Goal: Information Seeking & Learning: Learn about a topic

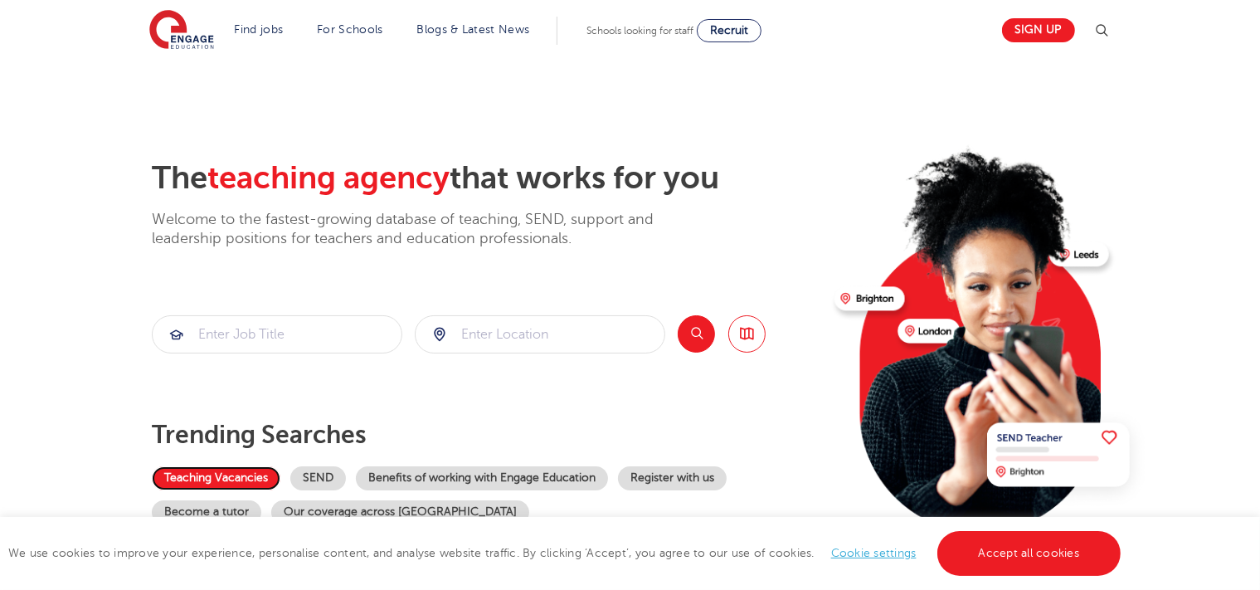
click at [251, 476] on link "Teaching Vacancies" at bounding box center [216, 478] width 129 height 24
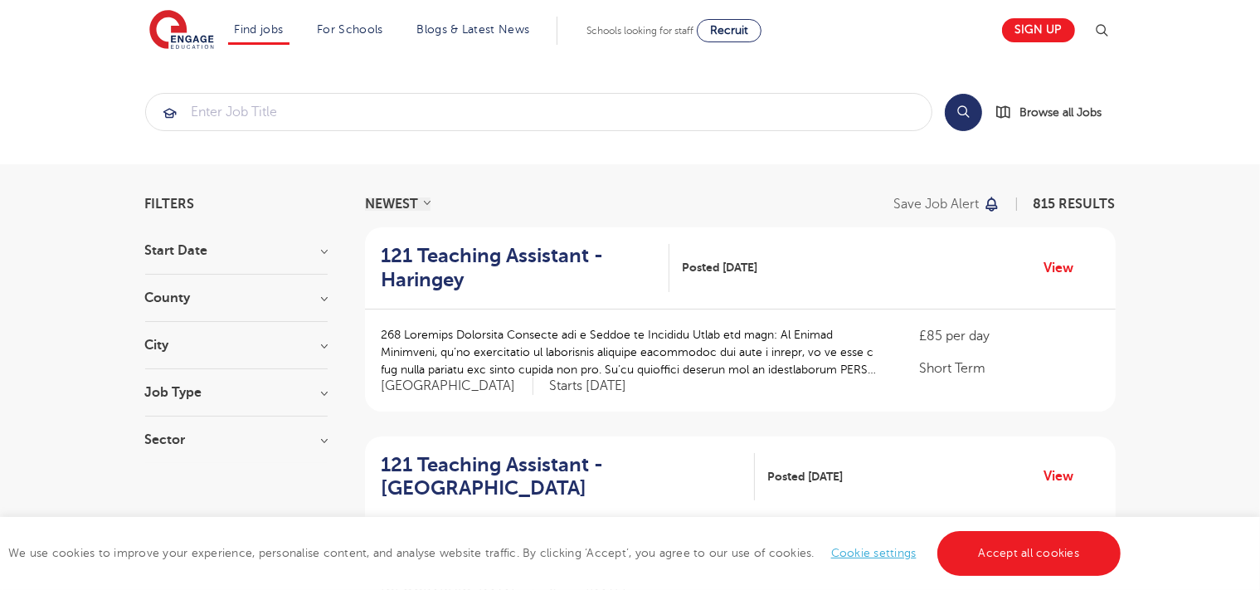
click at [191, 303] on h3 "County" at bounding box center [236, 297] width 182 height 13
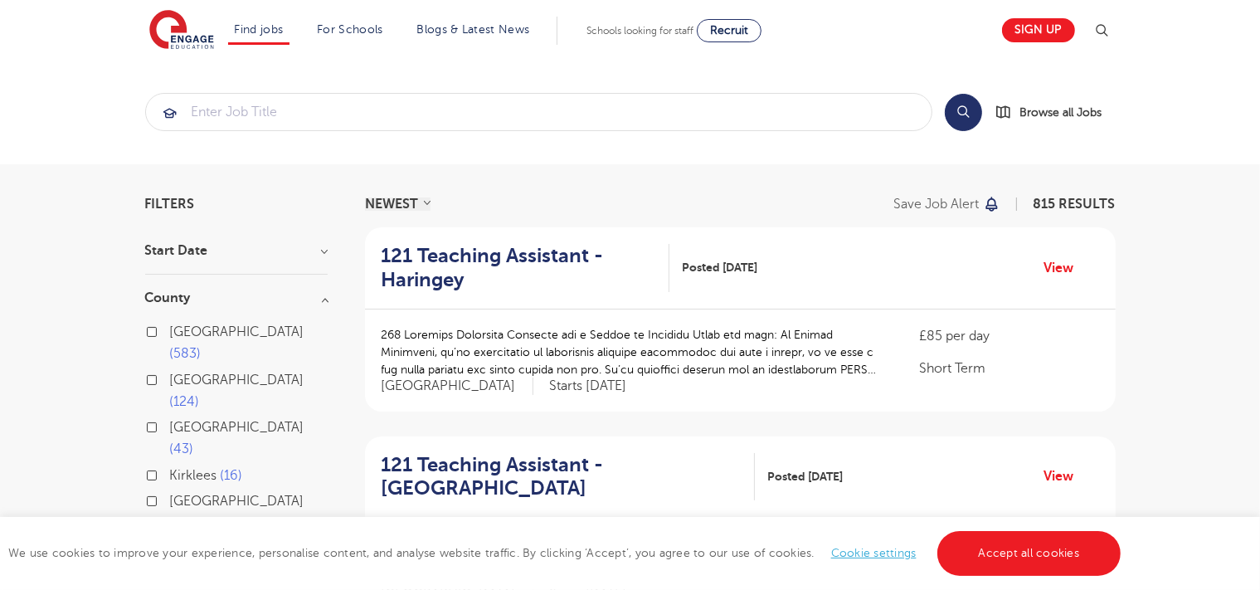
click at [161, 541] on button "Show more" at bounding box center [180, 548] width 70 height 15
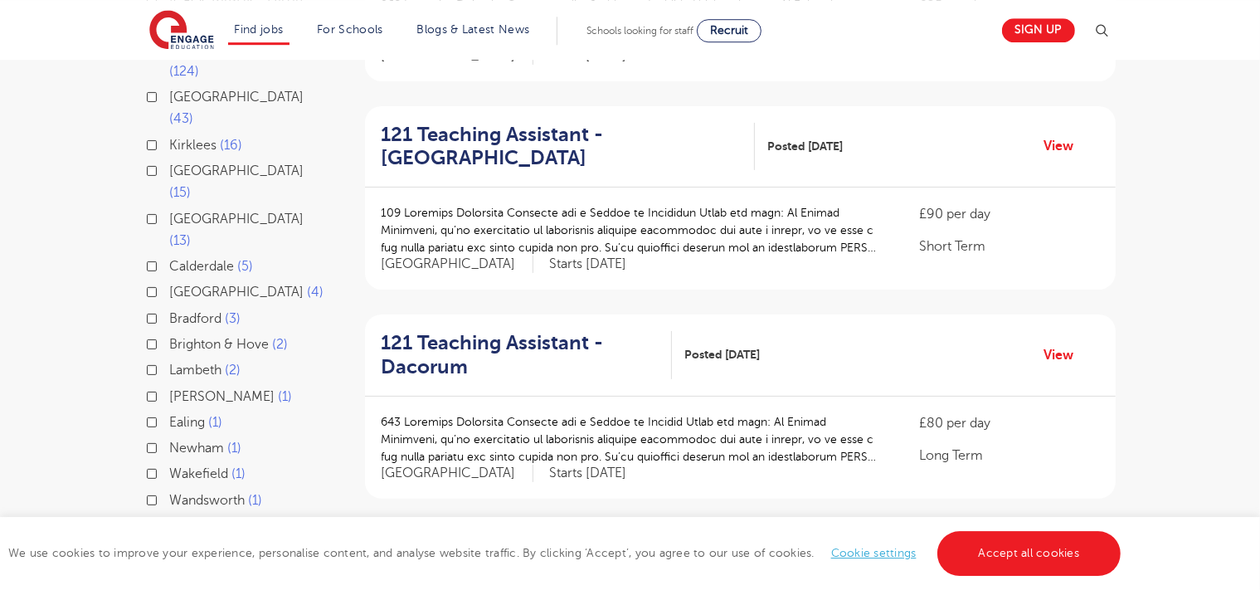
scroll to position [337, 0]
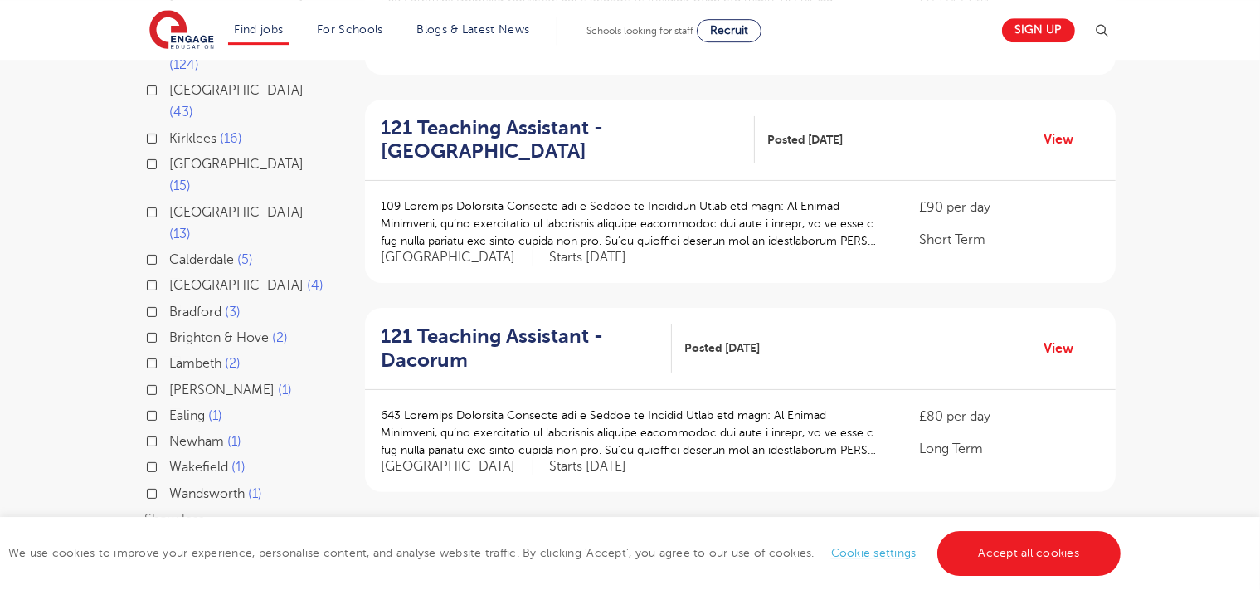
click at [185, 512] on button "Show less" at bounding box center [175, 519] width 60 height 15
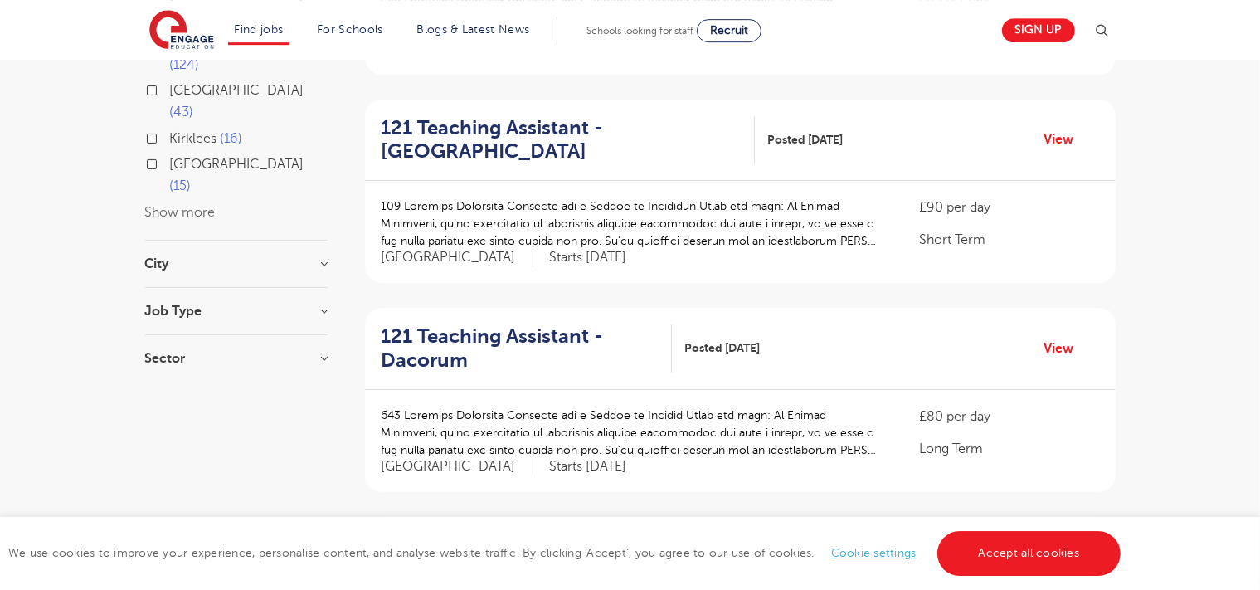
click at [191, 205] on button "Show more" at bounding box center [180, 212] width 70 height 15
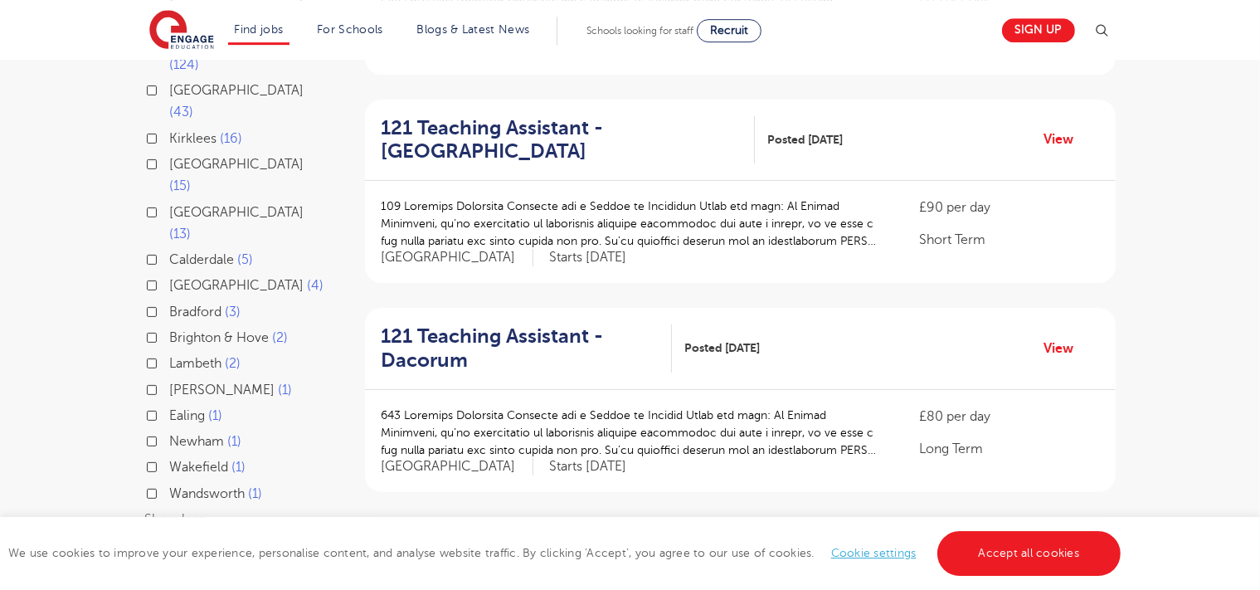
click at [202, 564] on h3 "City" at bounding box center [236, 570] width 182 height 13
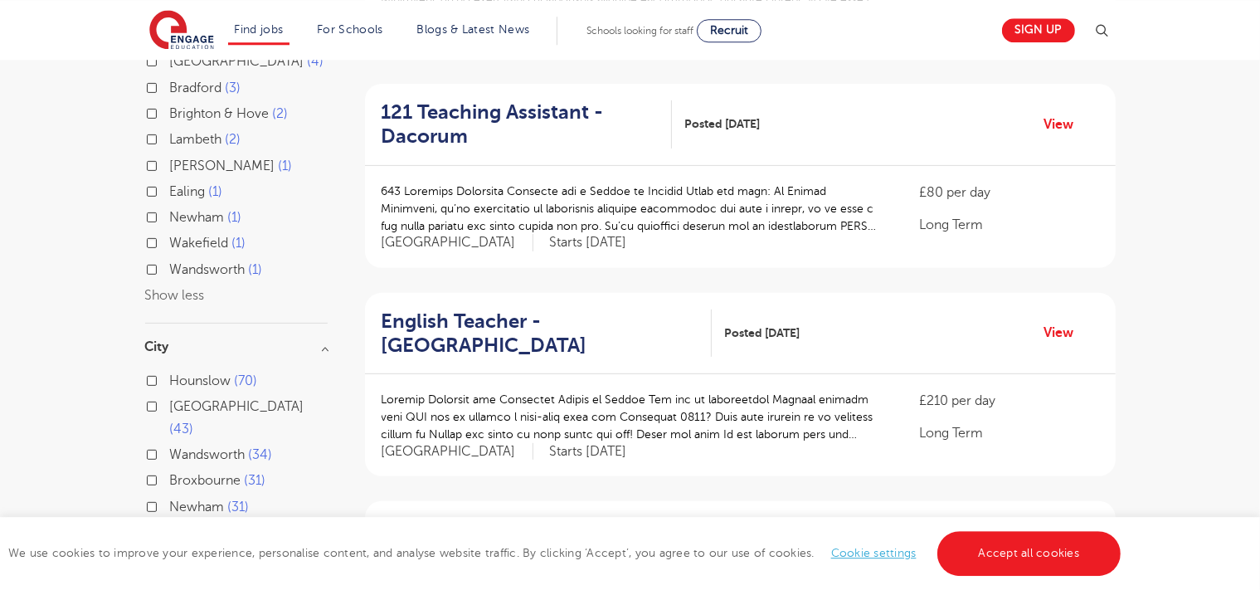
scroll to position [564, 0]
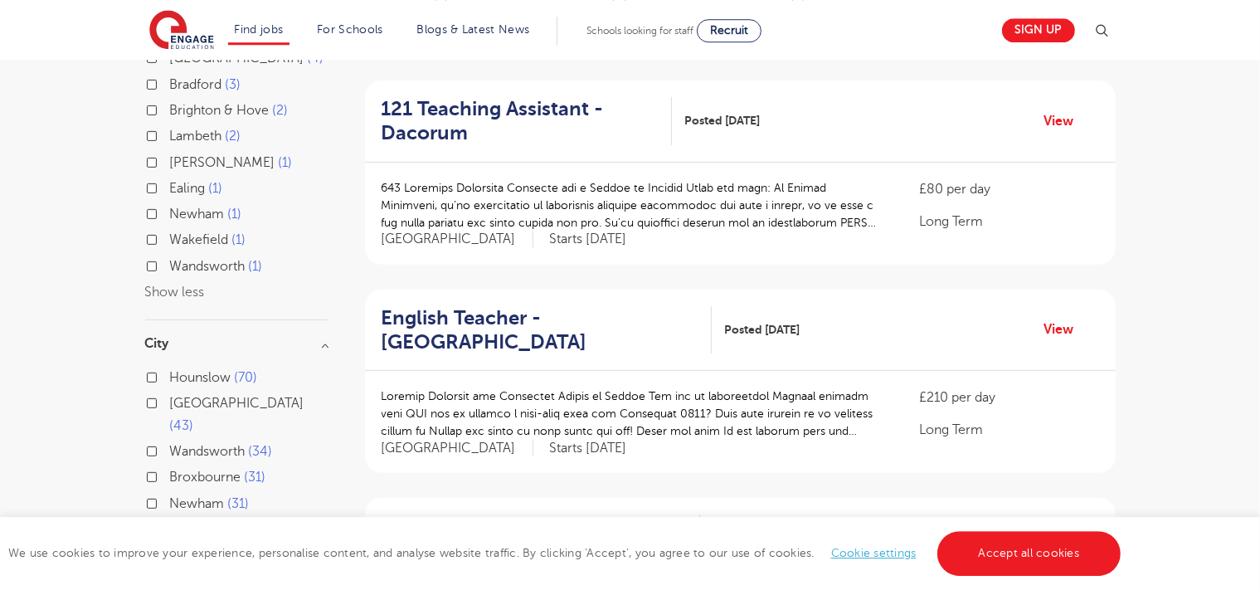
click at [183, 522] on button "Show more" at bounding box center [180, 529] width 70 height 15
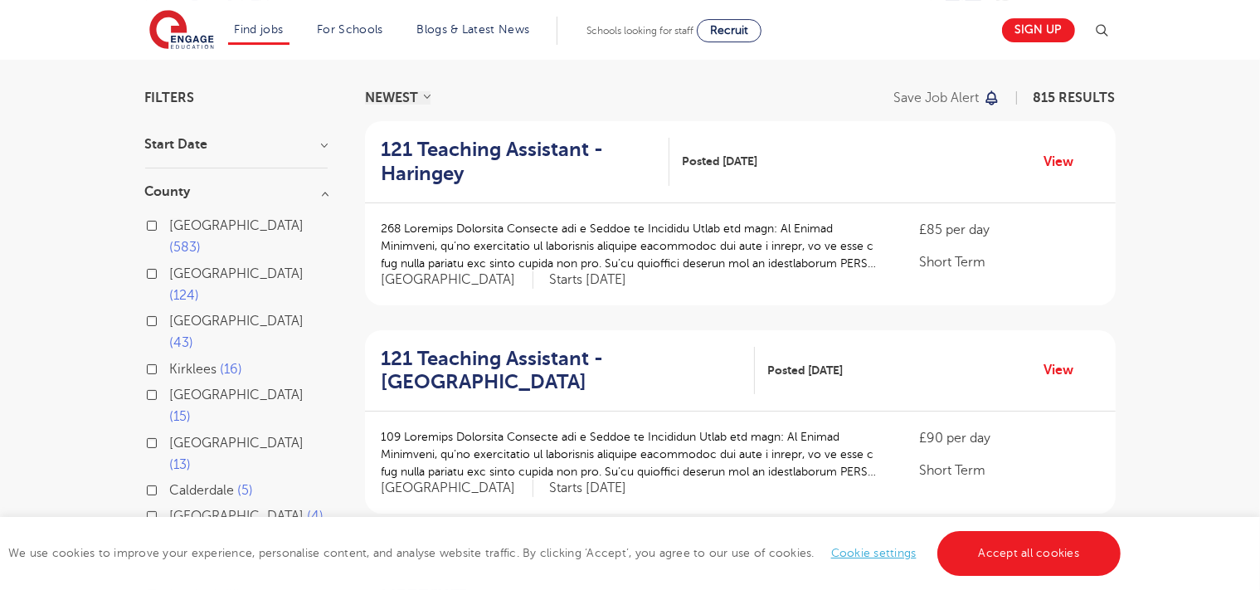
scroll to position [0, 0]
